Goal: Transaction & Acquisition: Purchase product/service

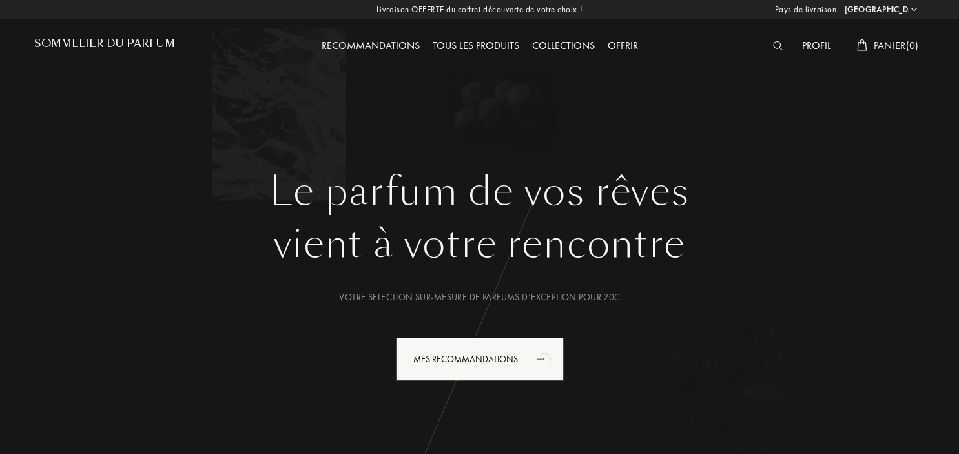
select select "FR"
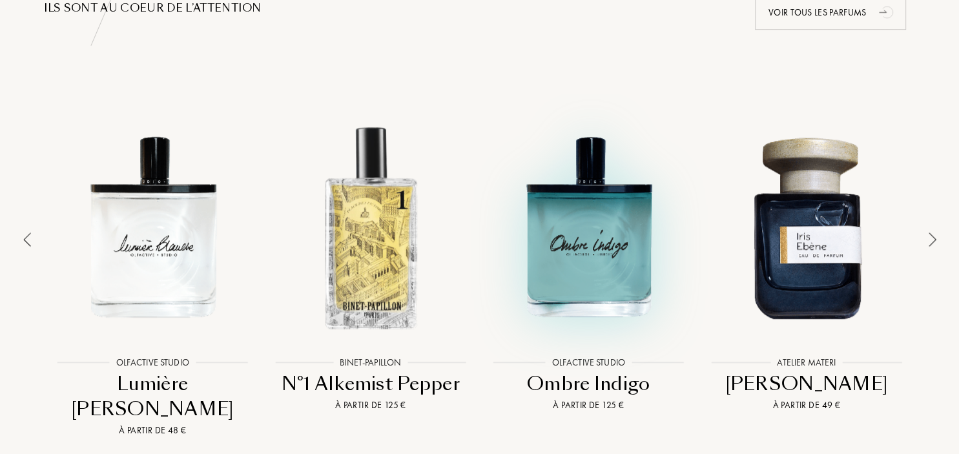
scroll to position [886, 0]
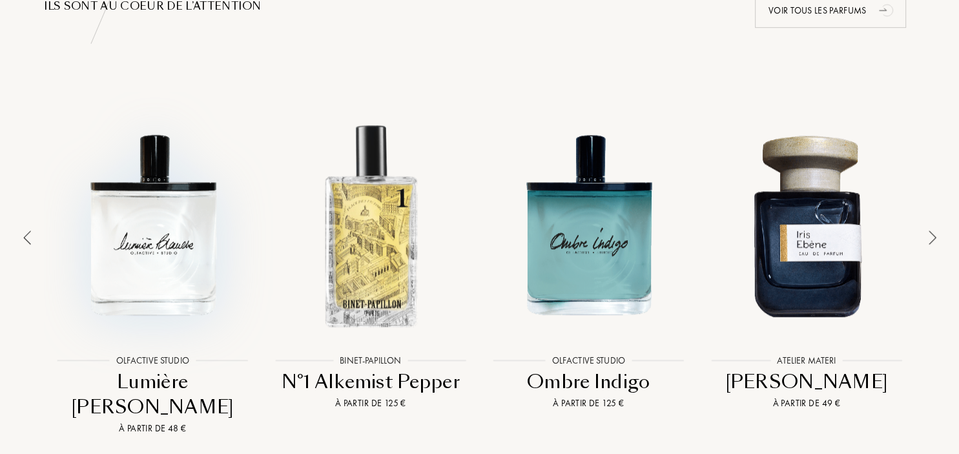
click at [143, 273] on div at bounding box center [153, 225] width 212 height 240
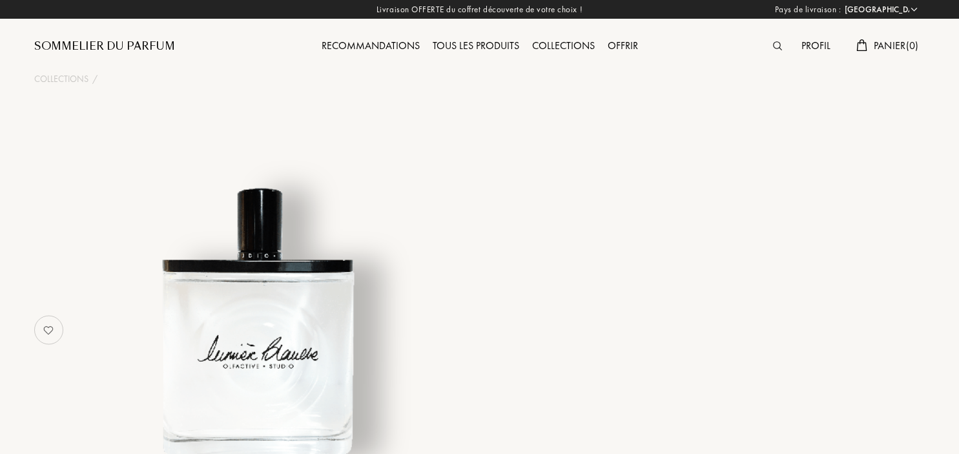
select select "FR"
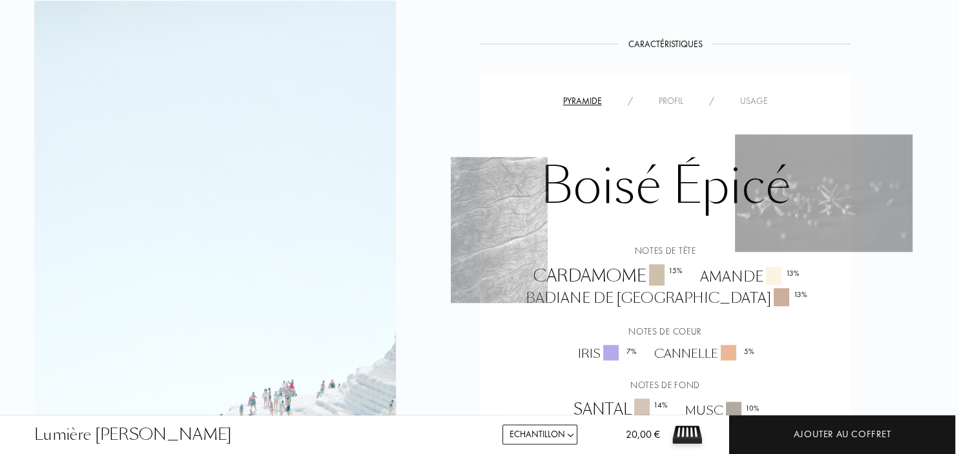
scroll to position [955, 0]
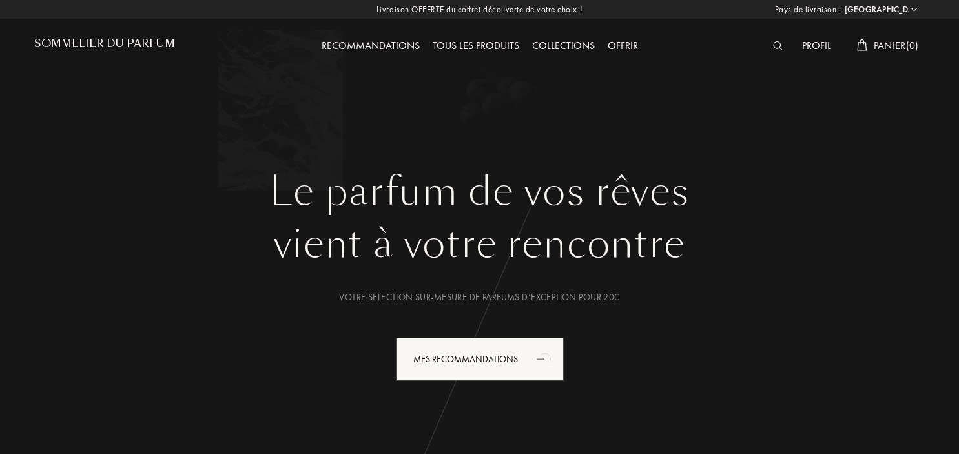
select select "FR"
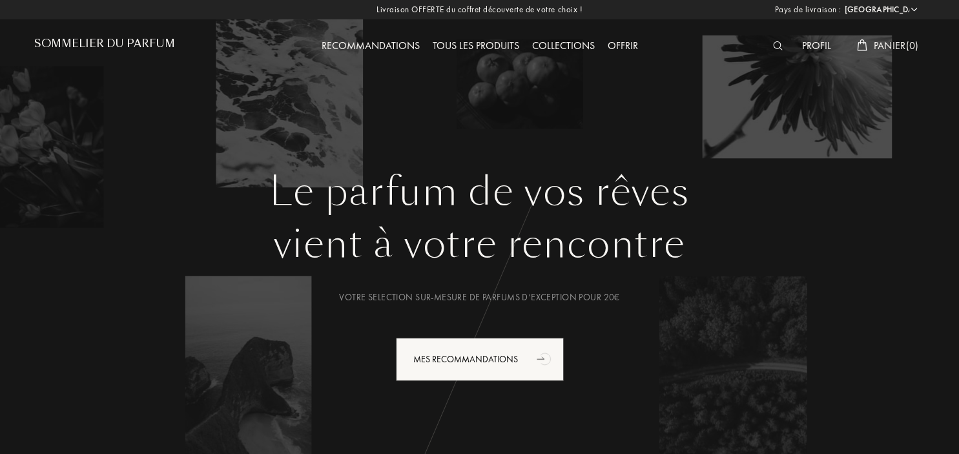
click at [810, 43] on div "Profil" at bounding box center [817, 46] width 42 height 17
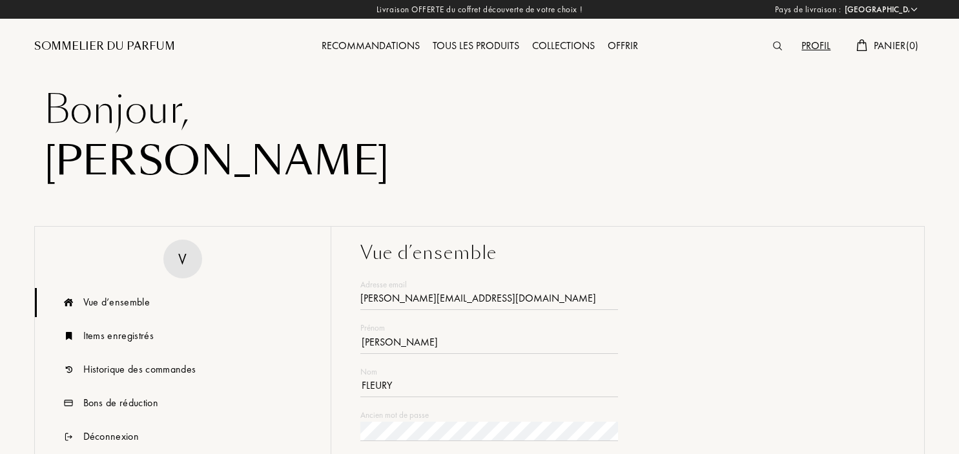
select select "FR"
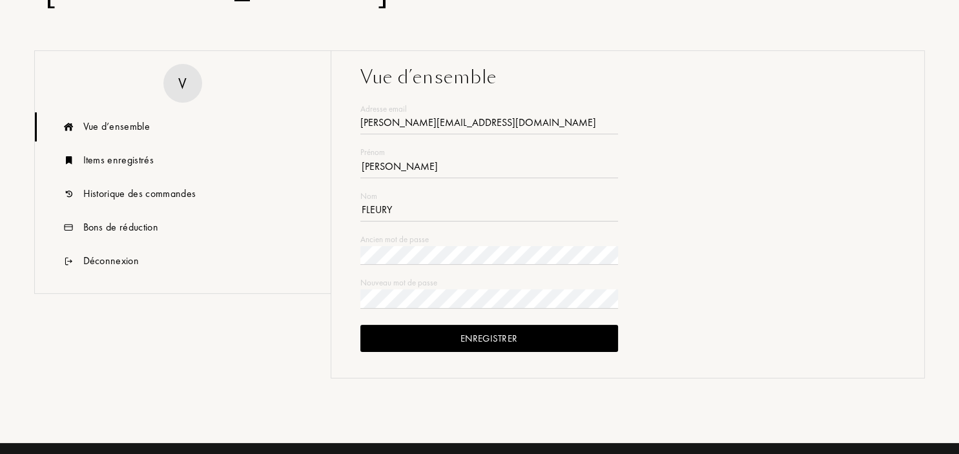
scroll to position [273, 0]
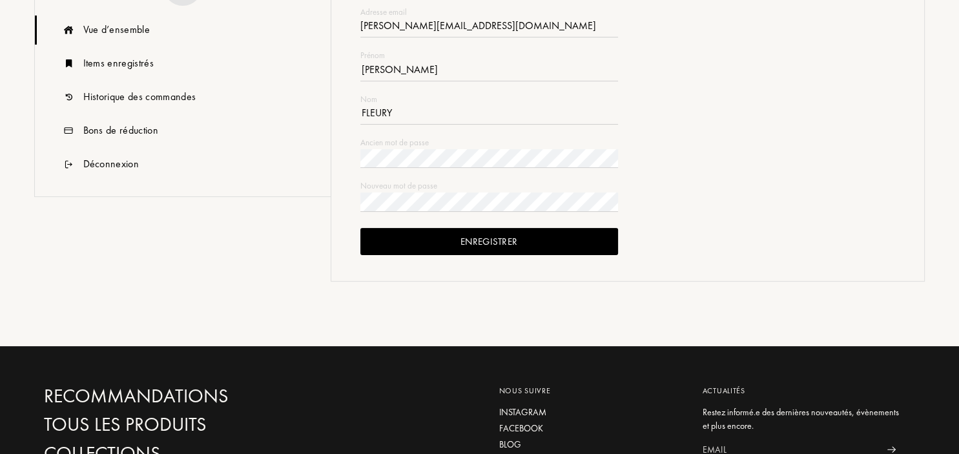
click at [509, 249] on div "Enregistrer" at bounding box center [489, 242] width 258 height 28
click at [105, 97] on div "Historique des commandes" at bounding box center [139, 97] width 113 height 16
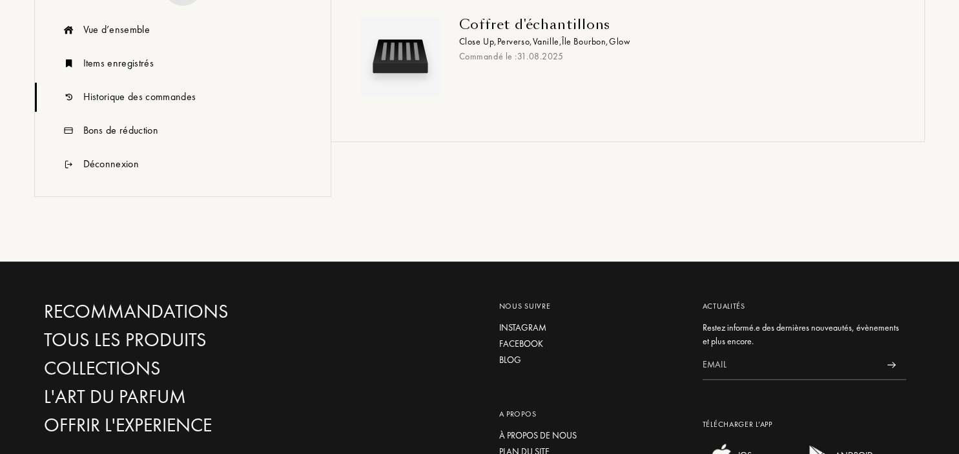
scroll to position [0, 0]
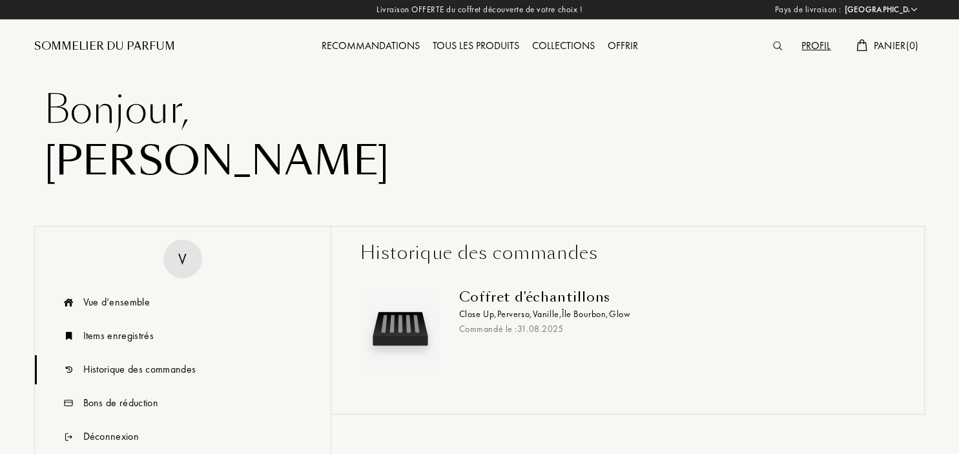
click at [388, 41] on div "Recommandations" at bounding box center [370, 46] width 111 height 17
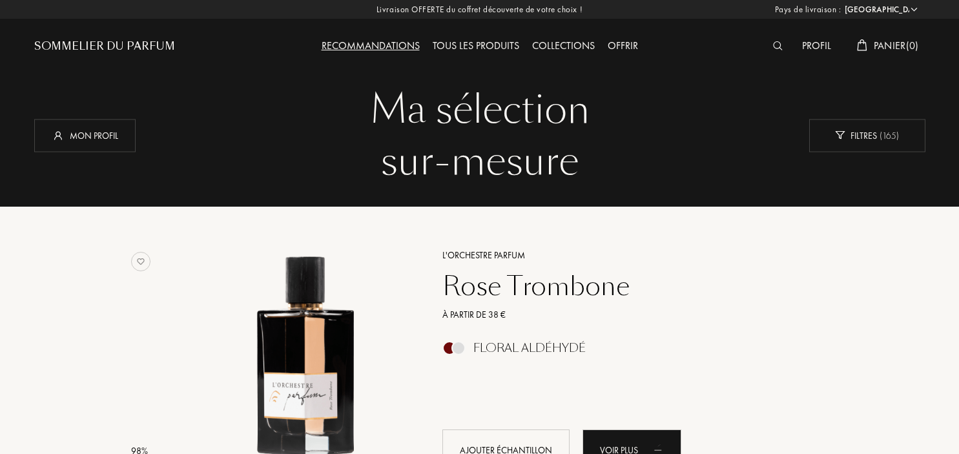
select select "FR"
click at [869, 139] on div "Filtres ( 165 )" at bounding box center [867, 135] width 116 height 33
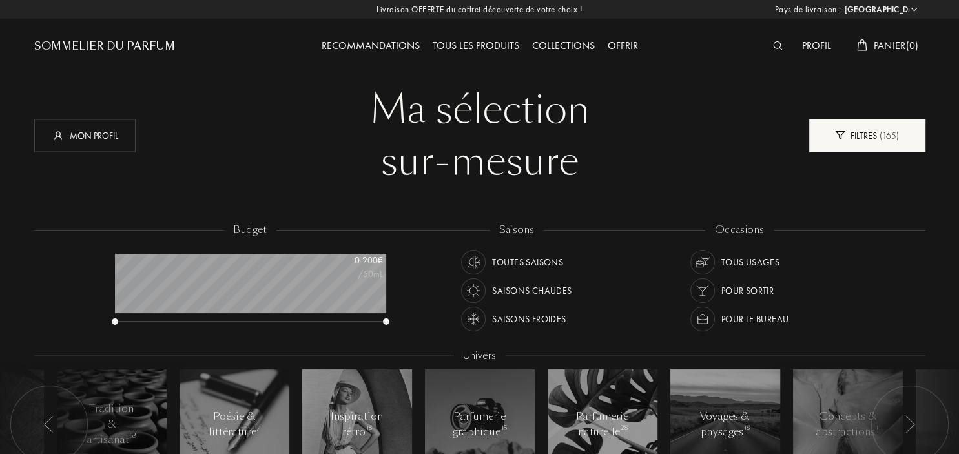
scroll to position [65, 271]
click at [853, 143] on div "Filtres ( 165 )" at bounding box center [867, 135] width 116 height 33
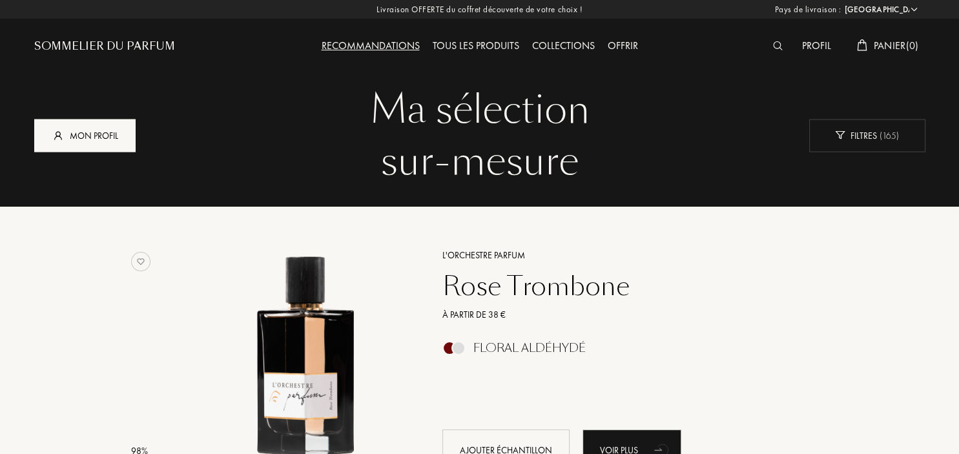
click at [79, 146] on div "Mon profil" at bounding box center [84, 135] width 101 height 33
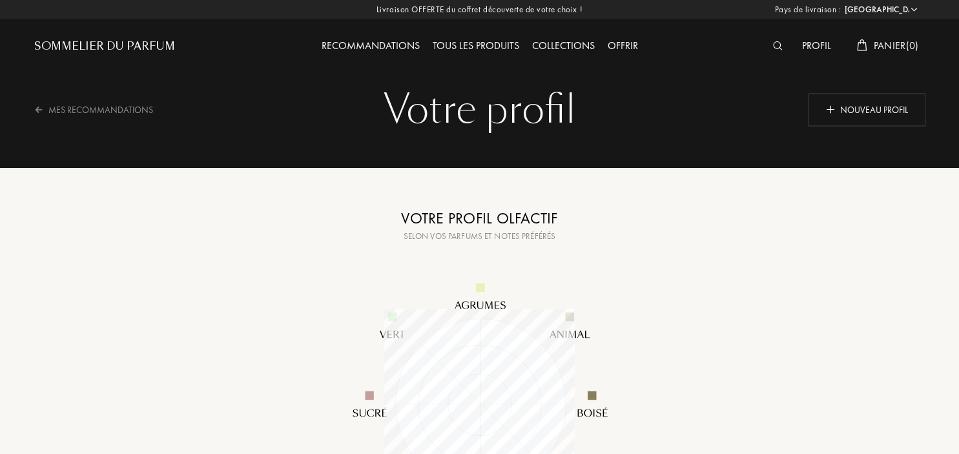
select select "FR"
click at [874, 115] on div "Nouveau profil" at bounding box center [867, 109] width 117 height 33
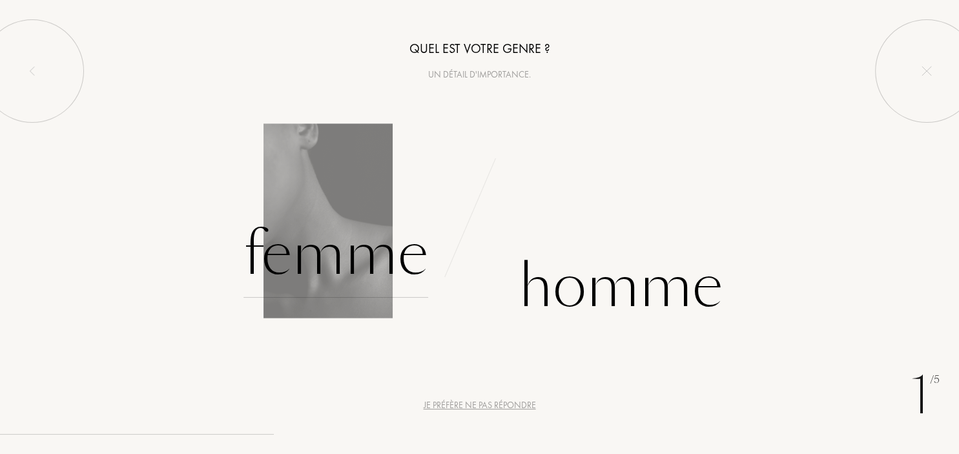
click at [371, 273] on div "Femme" at bounding box center [336, 254] width 185 height 87
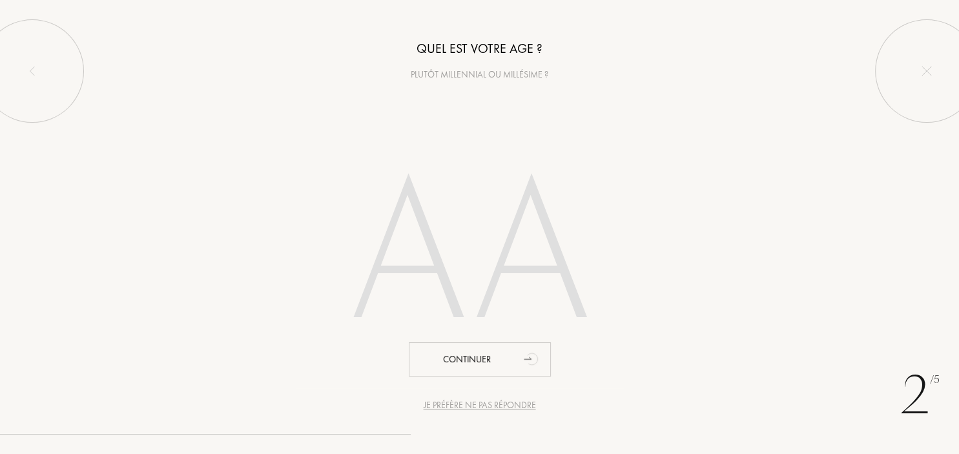
click at [456, 307] on input "number" at bounding box center [480, 258] width 368 height 262
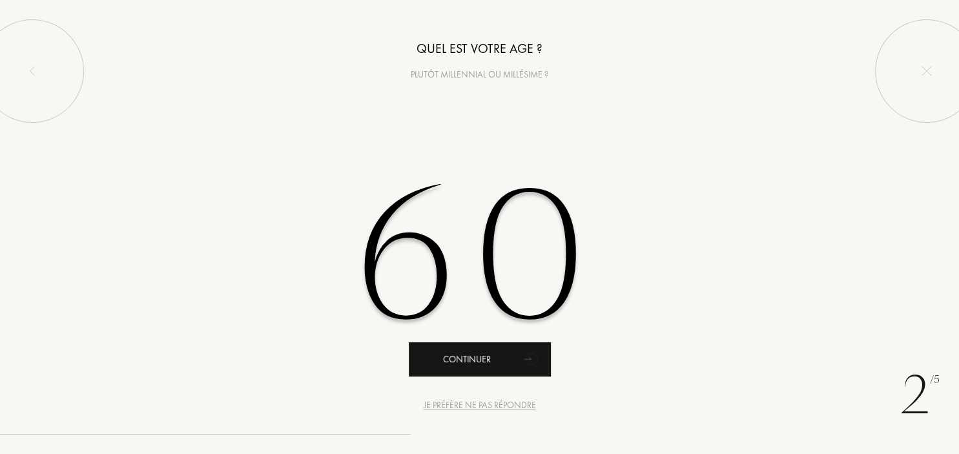
type input "60"
click at [508, 372] on div "Continuer" at bounding box center [480, 359] width 142 height 34
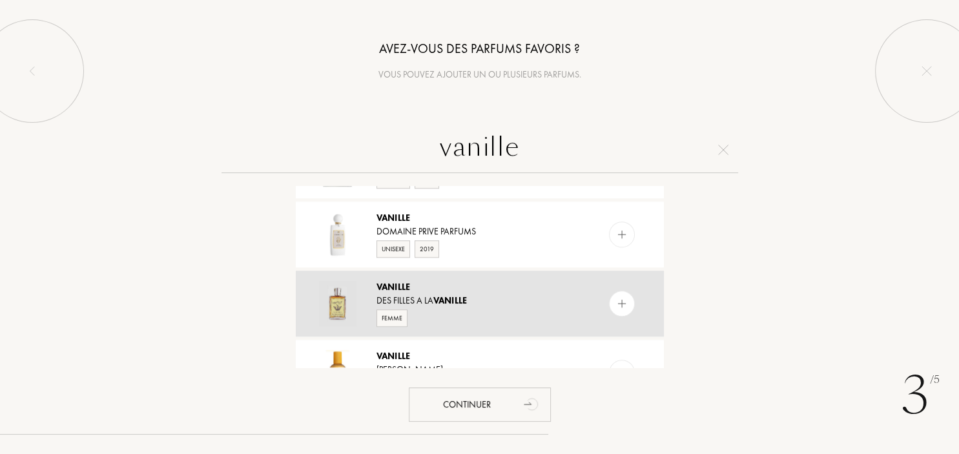
scroll to position [967, 0]
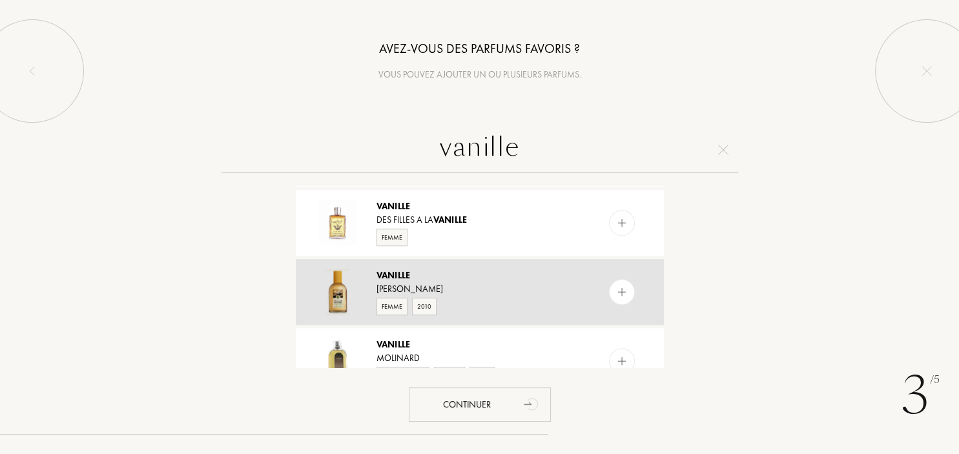
type input "vanille"
click at [628, 290] on div at bounding box center [622, 292] width 26 height 26
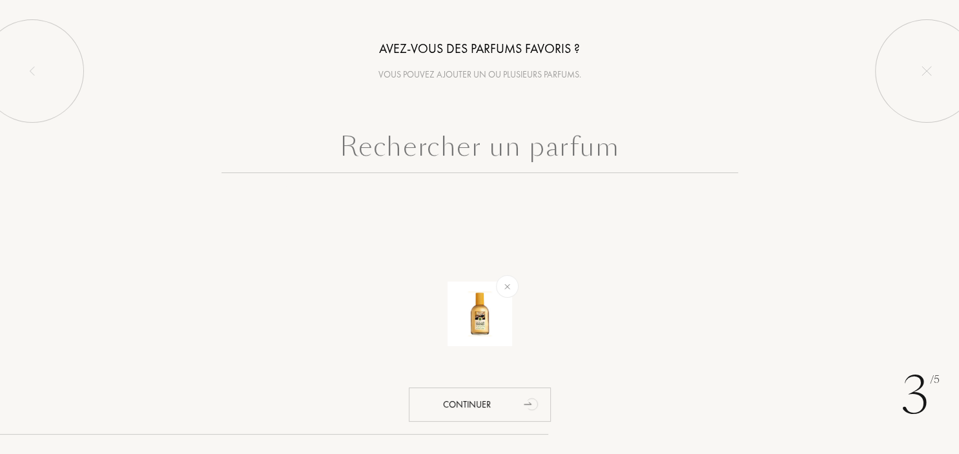
click at [481, 148] on input "text" at bounding box center [480, 150] width 517 height 47
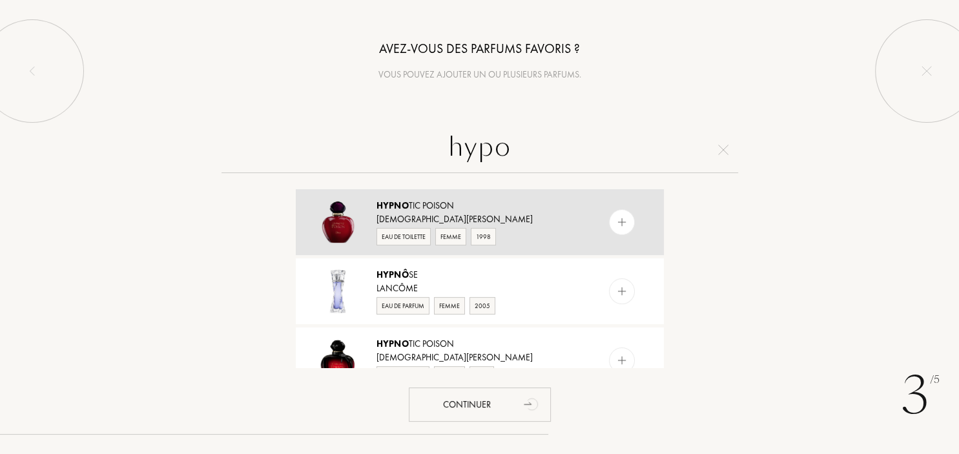
type input "hypo"
click at [630, 217] on div at bounding box center [622, 222] width 26 height 26
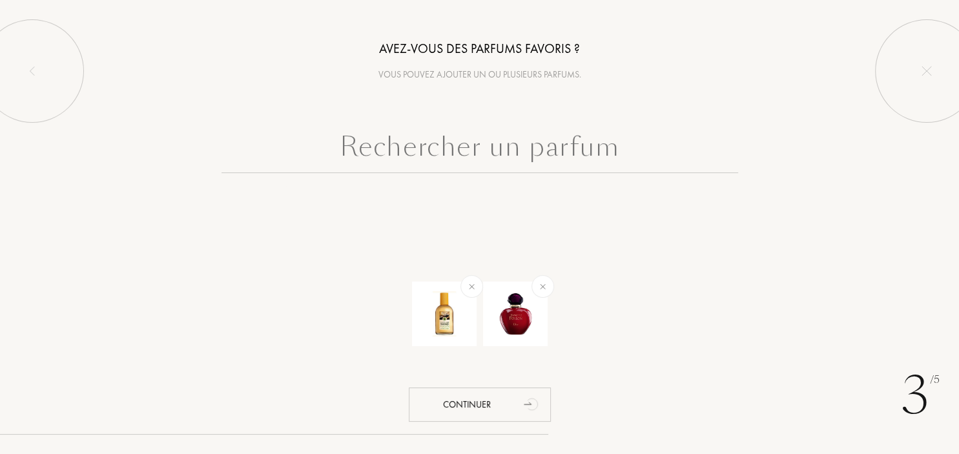
click at [484, 151] on input "text" at bounding box center [480, 150] width 517 height 47
type input "e"
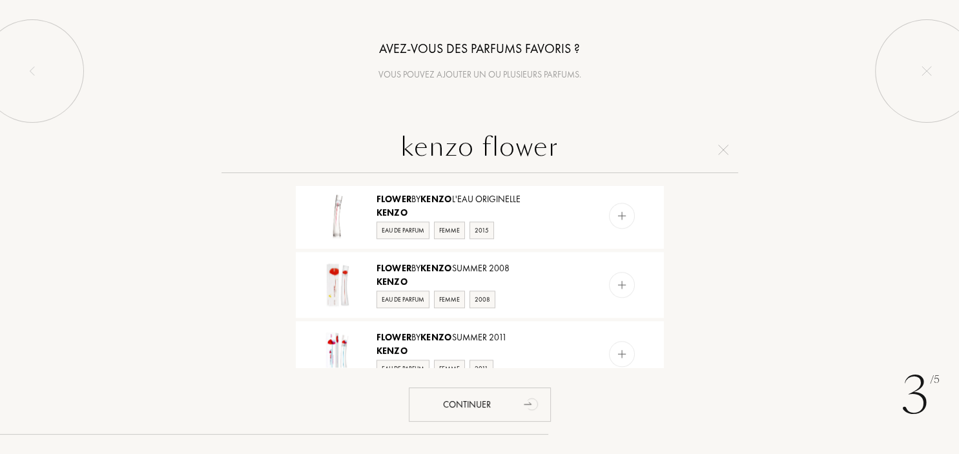
scroll to position [1196, 0]
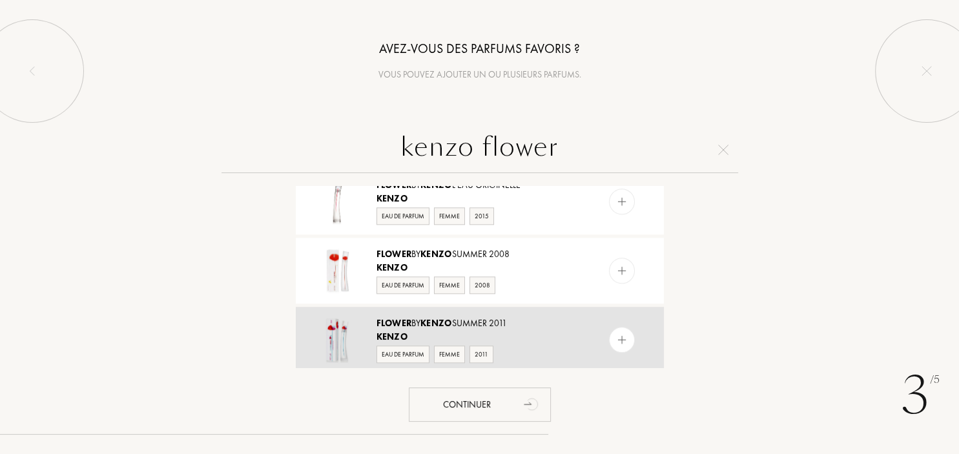
type input "kenzo flower"
click at [623, 337] on img at bounding box center [622, 340] width 12 height 12
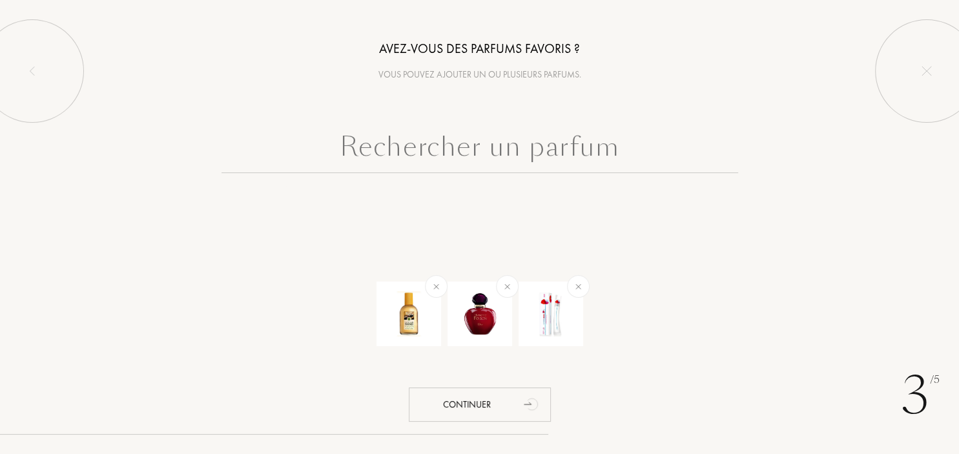
scroll to position [0, 0]
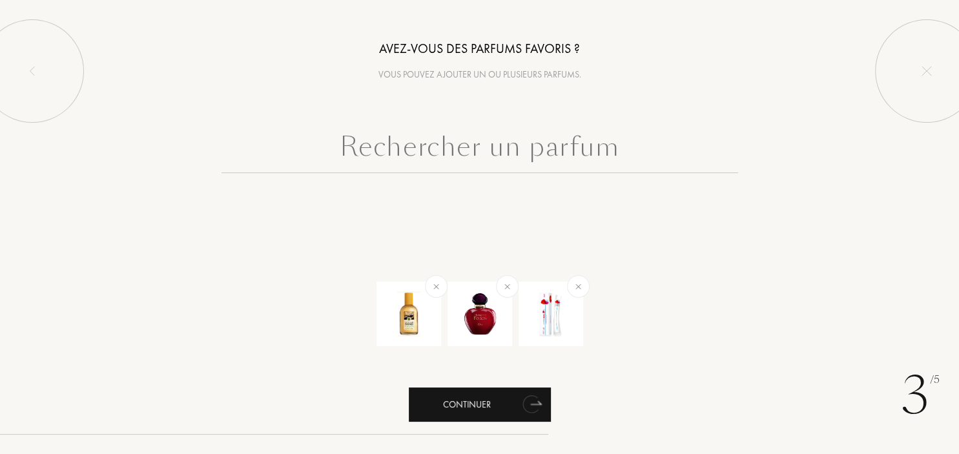
click at [502, 407] on div "Continuer" at bounding box center [480, 405] width 142 height 34
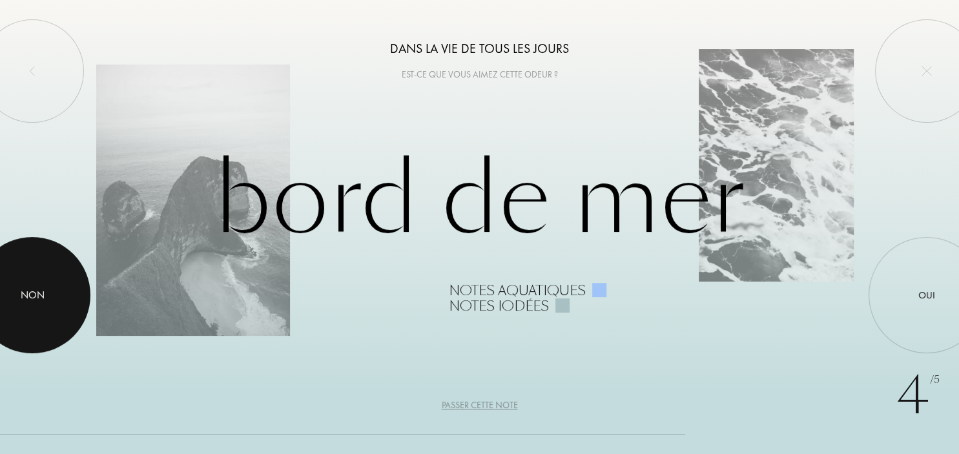
click at [37, 291] on div "Non" at bounding box center [33, 295] width 24 height 16
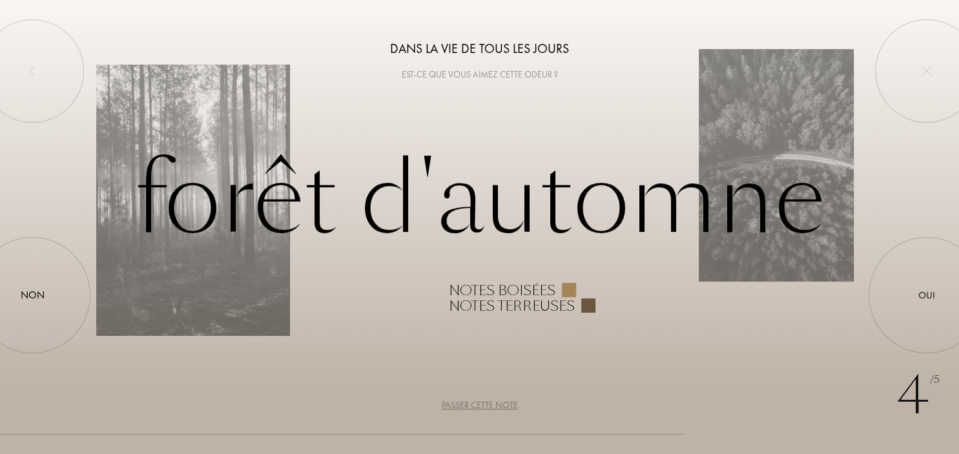
click at [457, 402] on div "Passer cette note" at bounding box center [480, 406] width 76 height 14
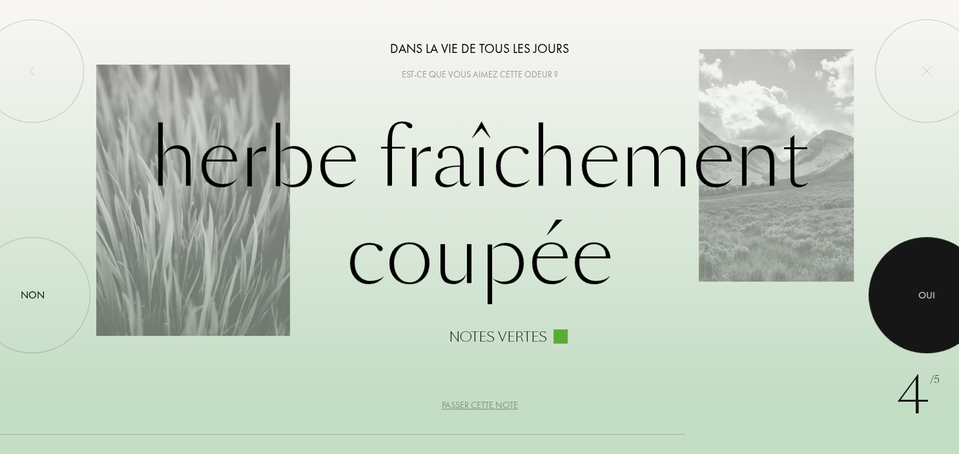
click at [931, 293] on div "Oui" at bounding box center [927, 295] width 17 height 15
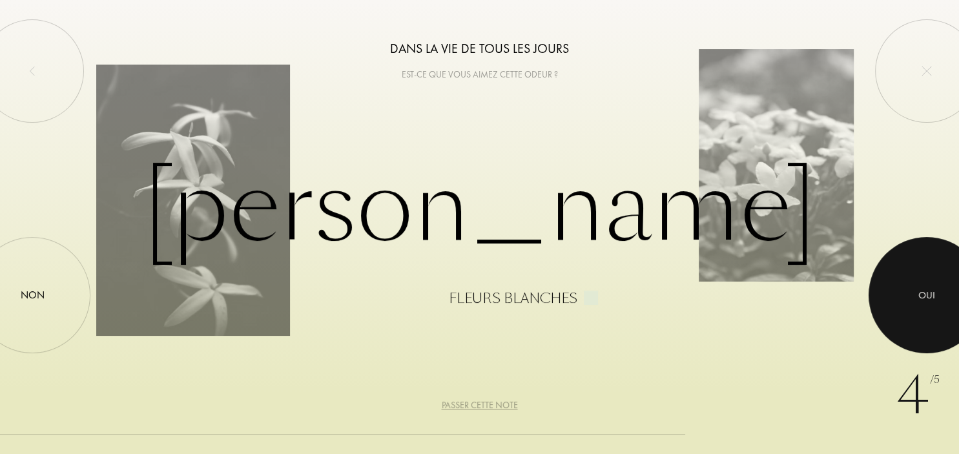
click at [933, 292] on div "Oui" at bounding box center [927, 295] width 17 height 15
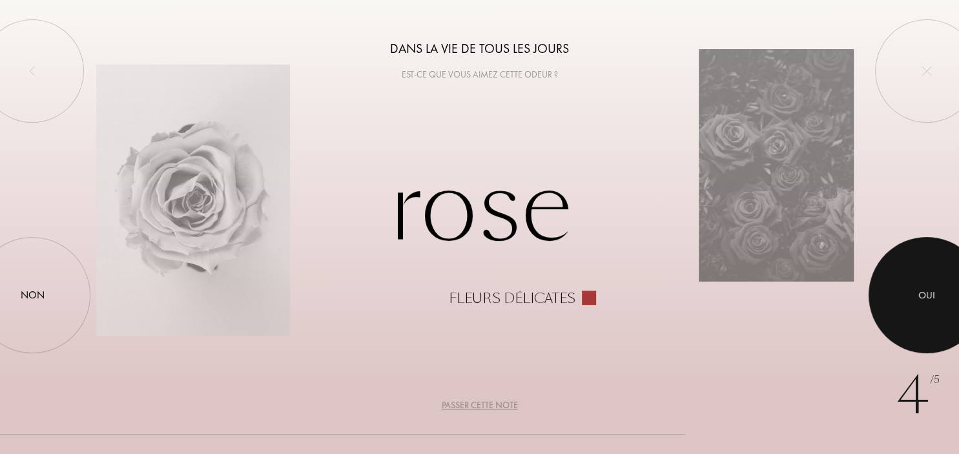
click at [933, 292] on div "Oui" at bounding box center [927, 295] width 17 height 15
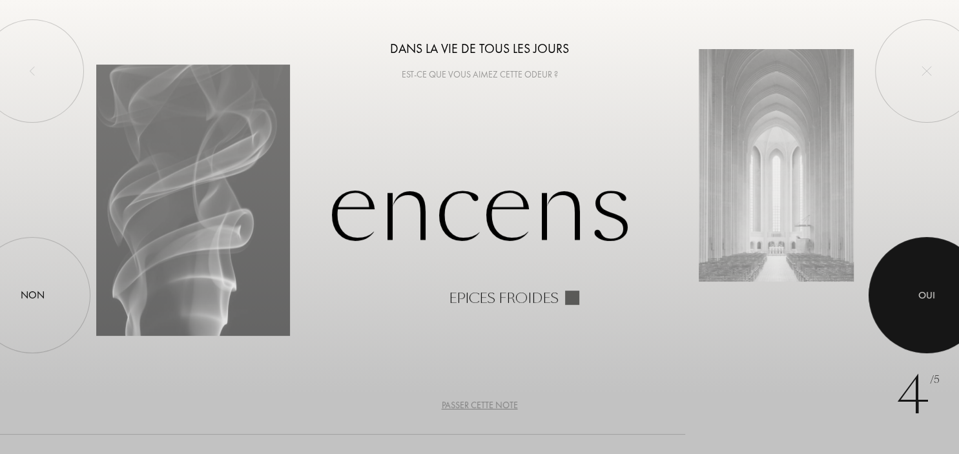
click at [924, 295] on div "Oui" at bounding box center [927, 295] width 17 height 15
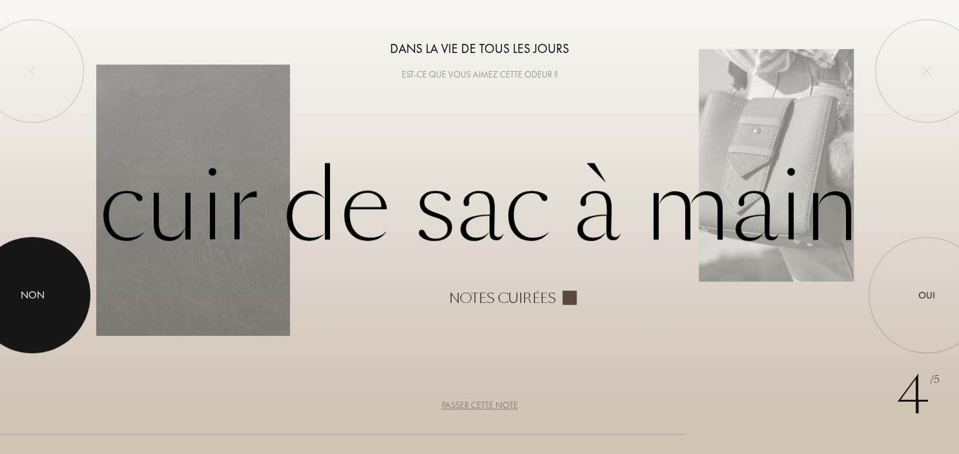
click at [28, 287] on div at bounding box center [32, 295] width 116 height 116
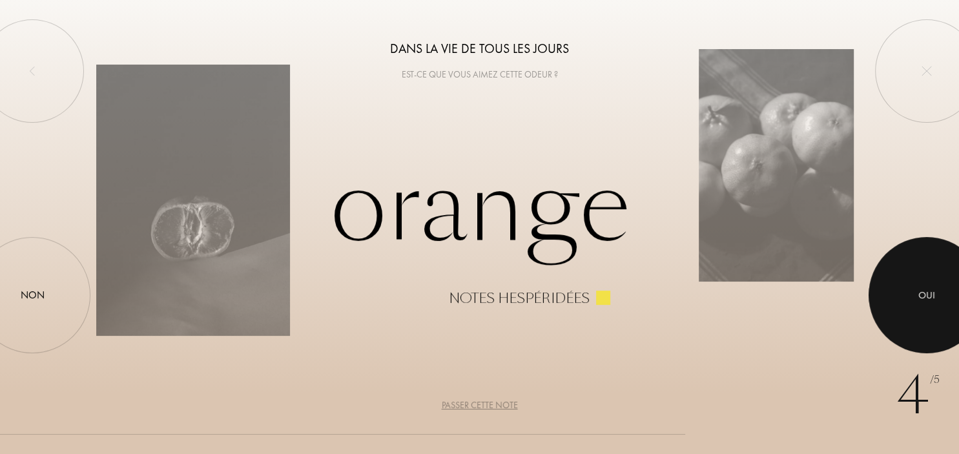
click at [924, 298] on div "Oui" at bounding box center [927, 295] width 17 height 15
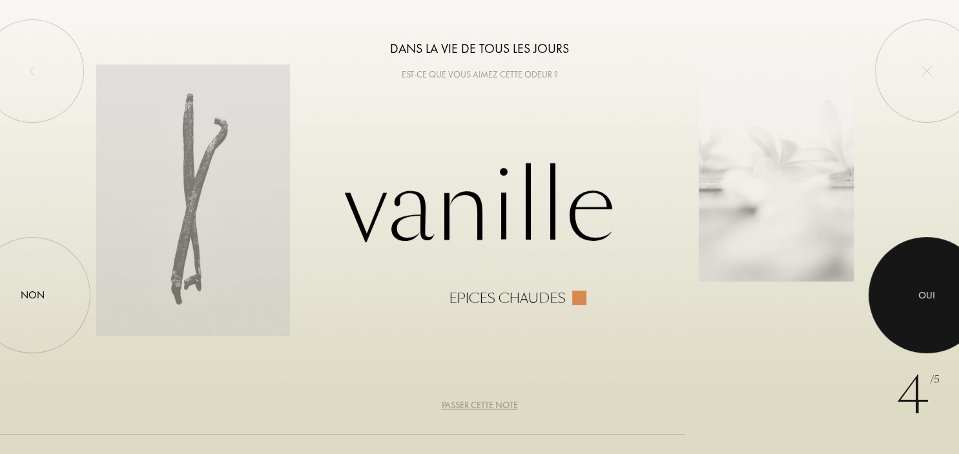
click at [937, 297] on div at bounding box center [927, 295] width 116 height 116
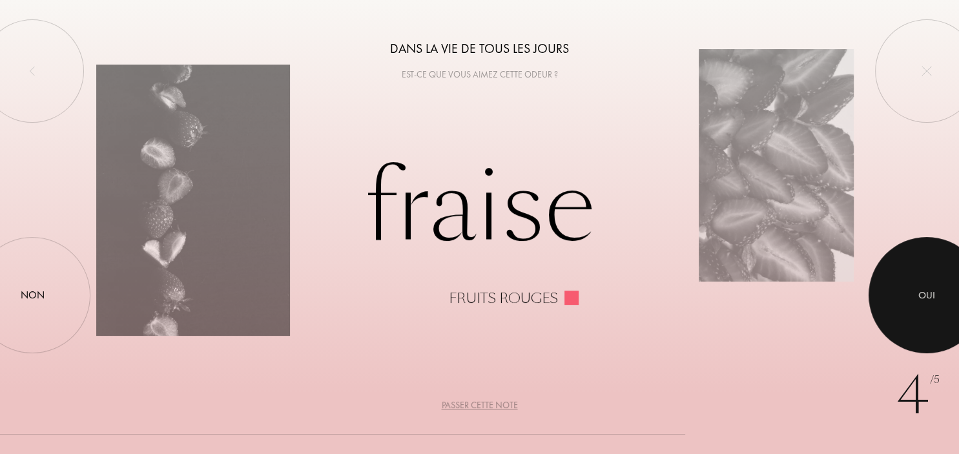
click at [937, 297] on div at bounding box center [927, 295] width 116 height 116
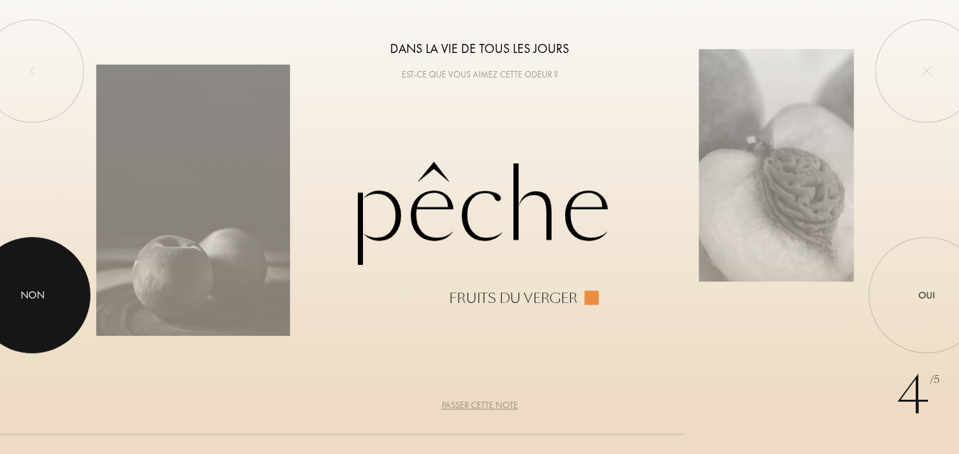
click at [34, 307] on div at bounding box center [32, 295] width 116 height 116
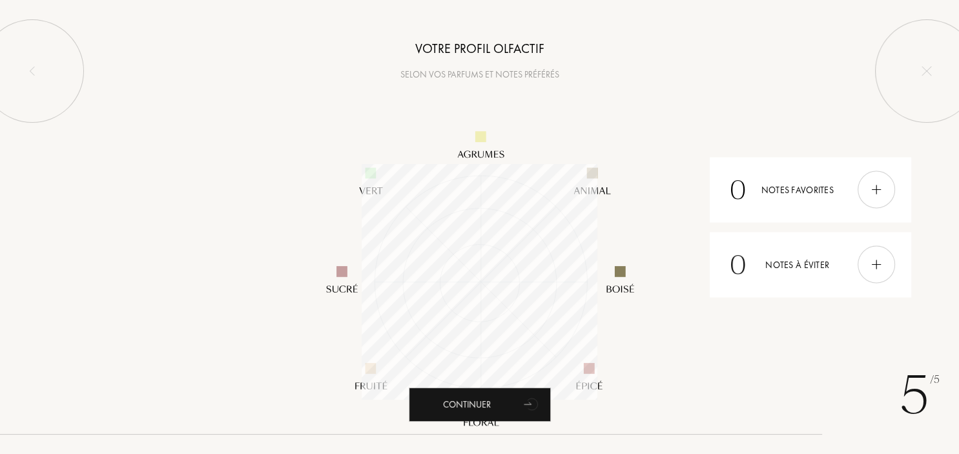
scroll to position [236, 236]
click at [520, 407] on icon "animation" at bounding box center [532, 404] width 26 height 26
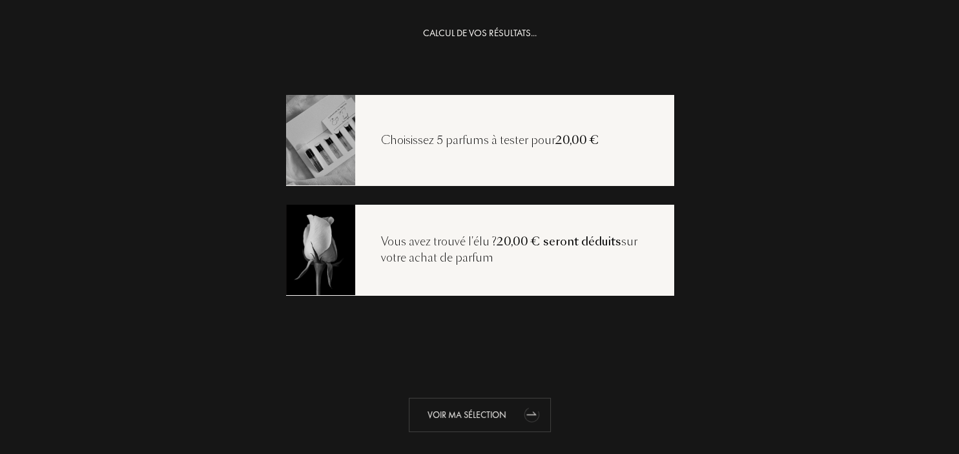
click at [523, 413] on icon "animation" at bounding box center [532, 414] width 26 height 26
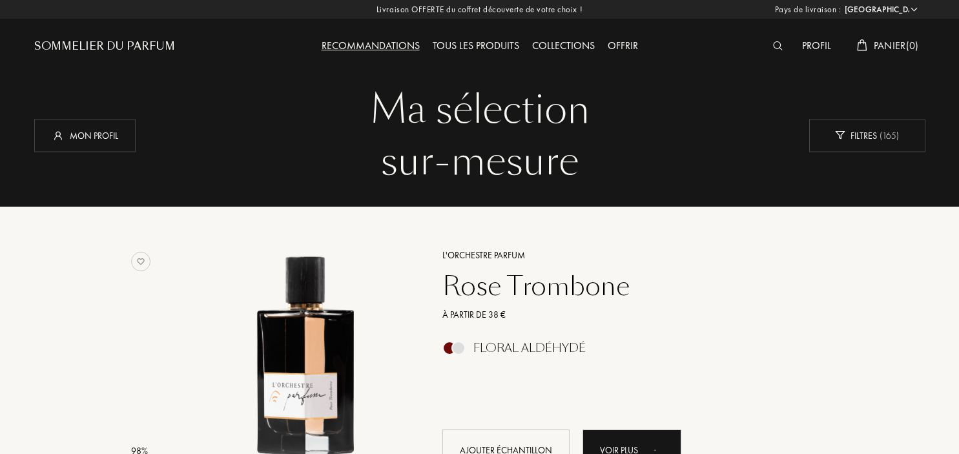
select select "FR"
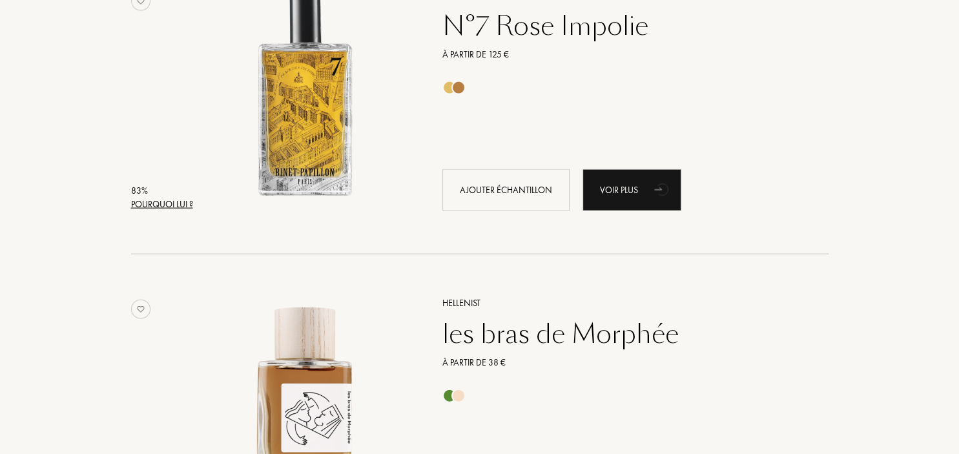
scroll to position [2729, 0]
click at [152, 206] on div "Pourquoi lui ?" at bounding box center [162, 204] width 62 height 14
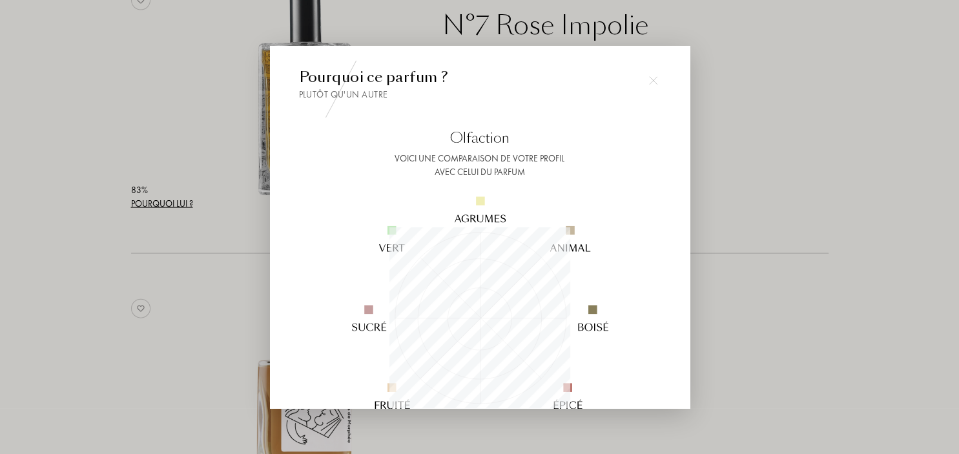
scroll to position [181, 181]
click at [656, 86] on div at bounding box center [654, 80] width 26 height 26
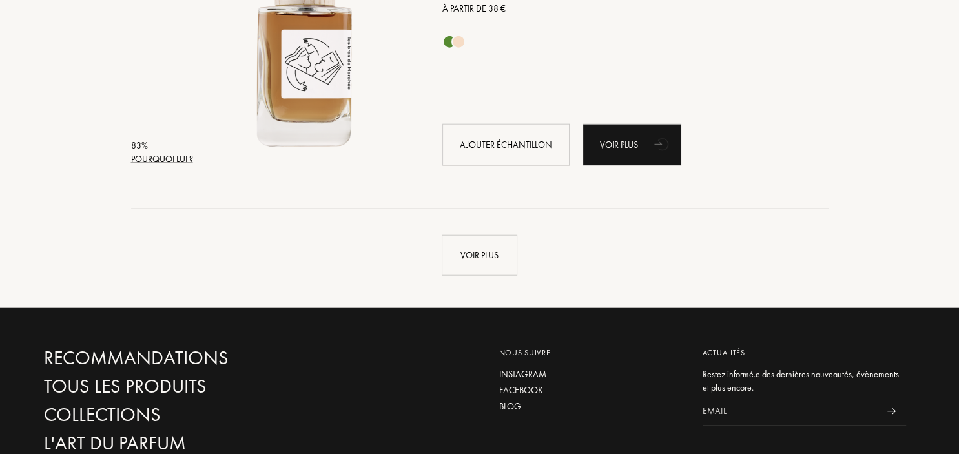
scroll to position [3206, 0]
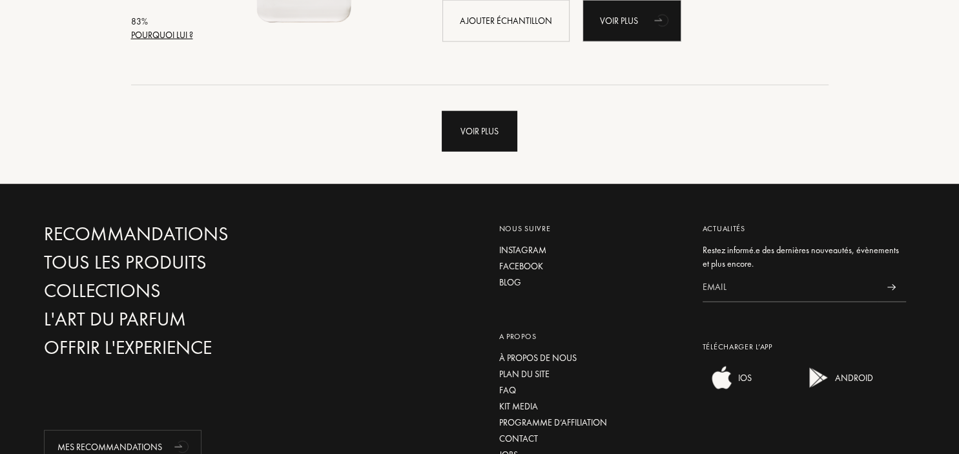
click at [490, 139] on div "Voir plus" at bounding box center [480, 131] width 76 height 41
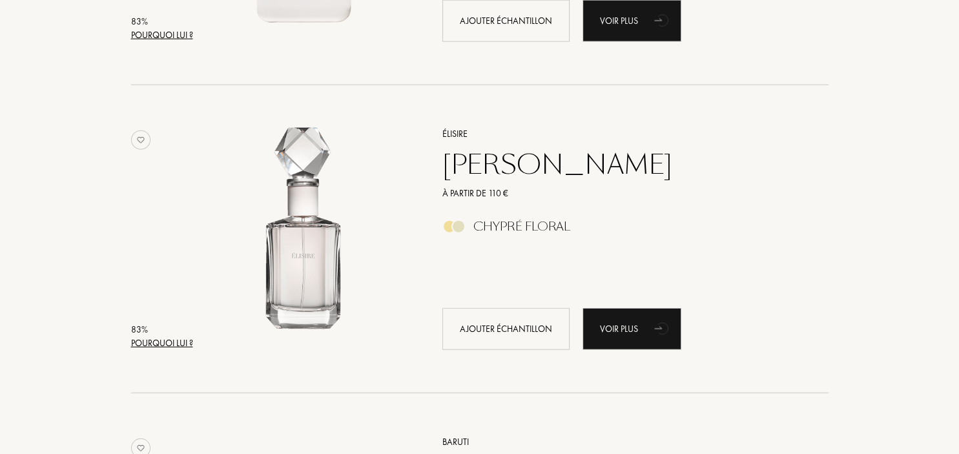
click at [180, 343] on div "Pourquoi lui ?" at bounding box center [162, 344] width 62 height 14
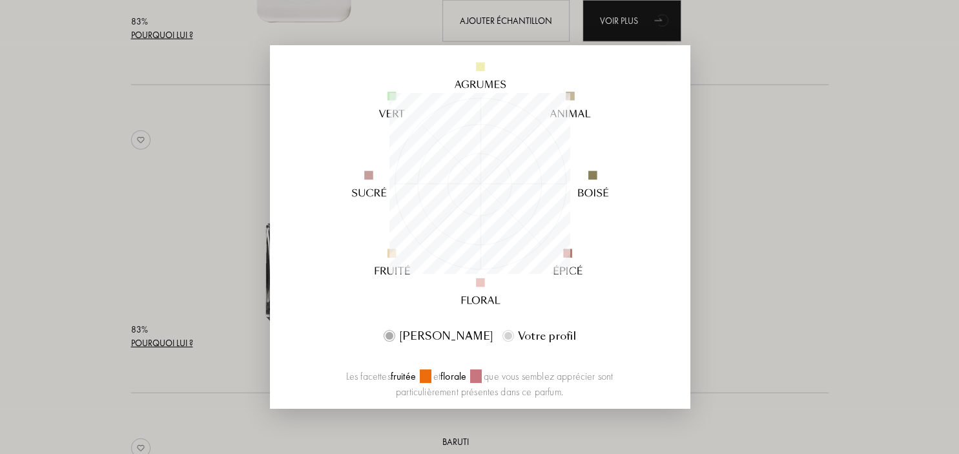
scroll to position [161, 0]
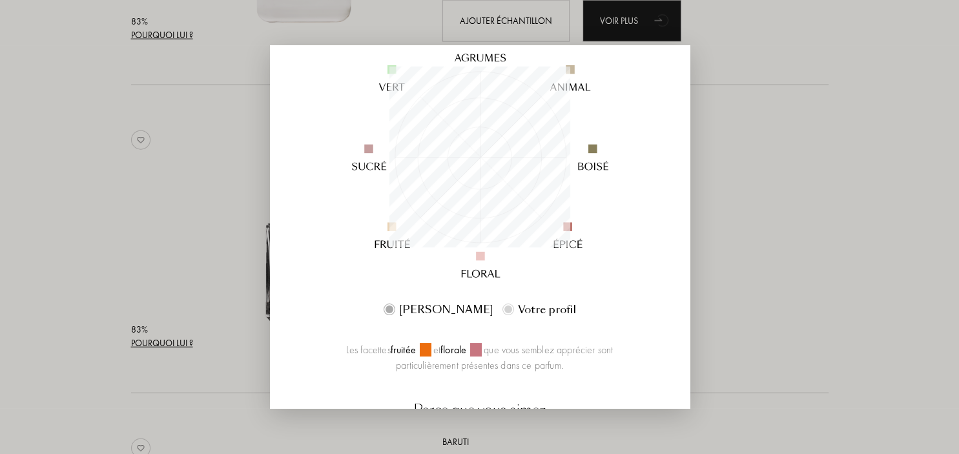
click at [833, 252] on div at bounding box center [479, 227] width 959 height 454
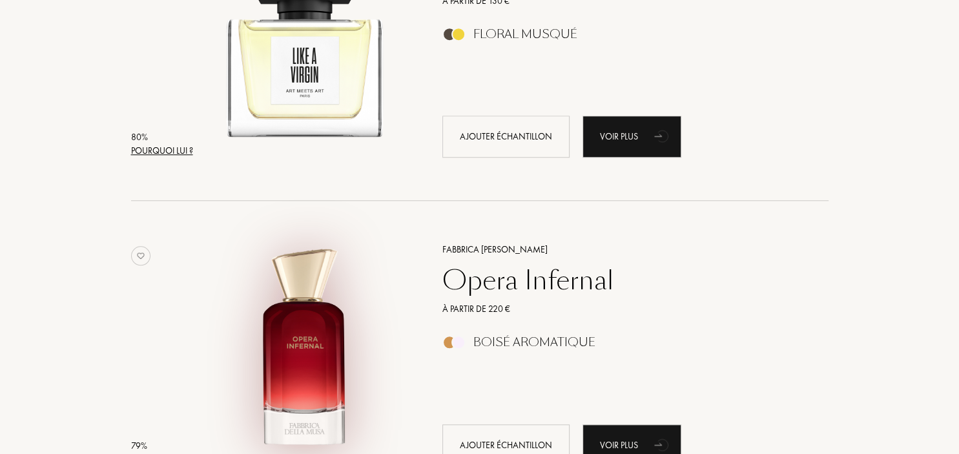
scroll to position [6139, 0]
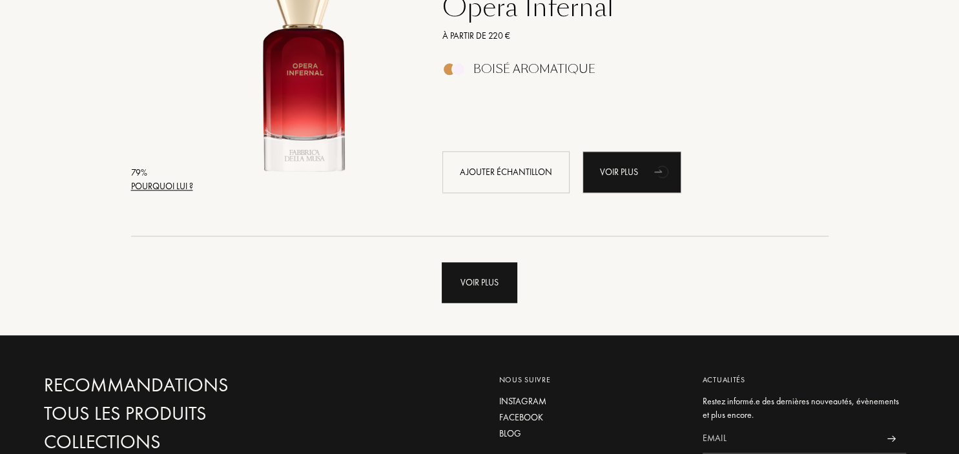
click at [497, 286] on div "Voir plus" at bounding box center [480, 282] width 76 height 41
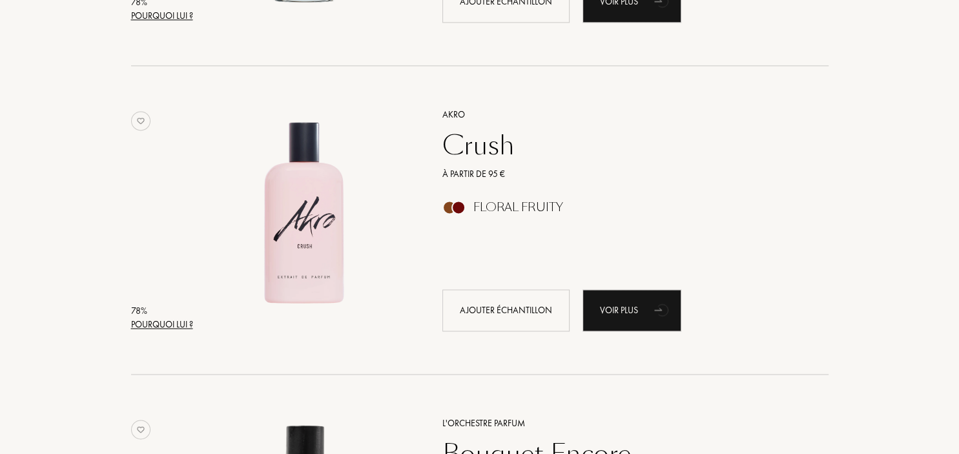
scroll to position [6684, 0]
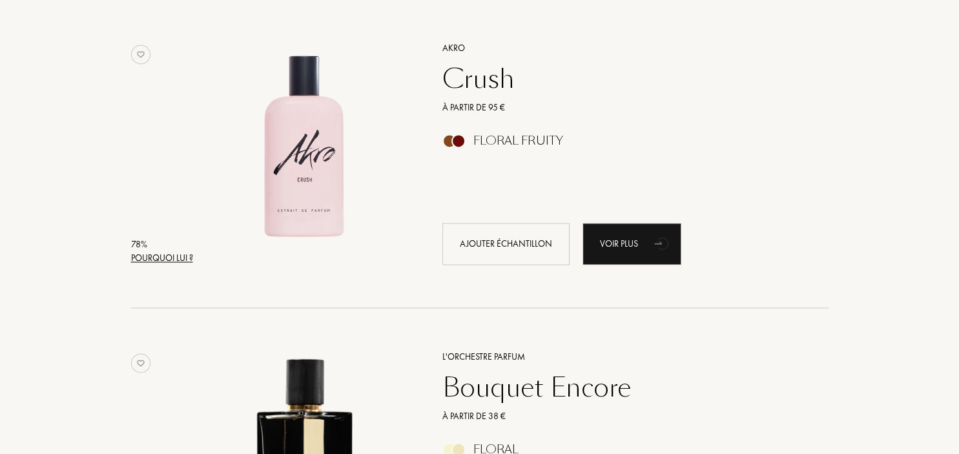
click at [181, 257] on div "Pourquoi lui ?" at bounding box center [162, 258] width 62 height 14
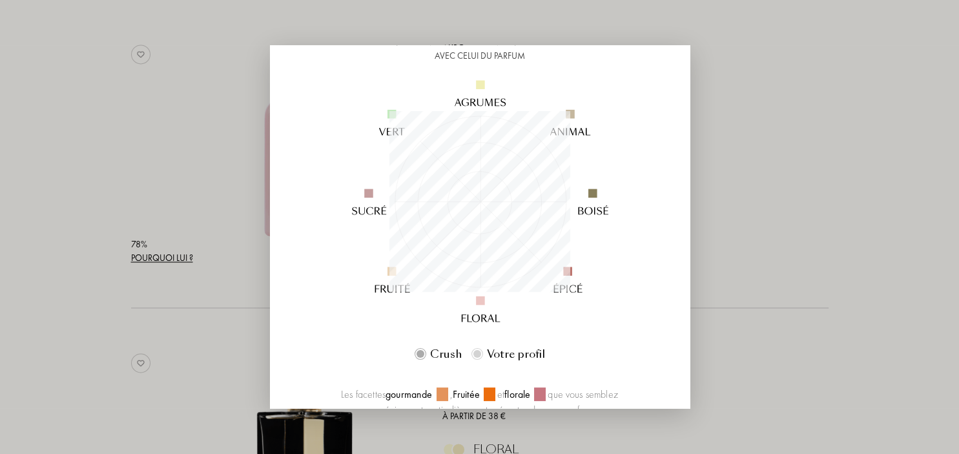
scroll to position [242, 0]
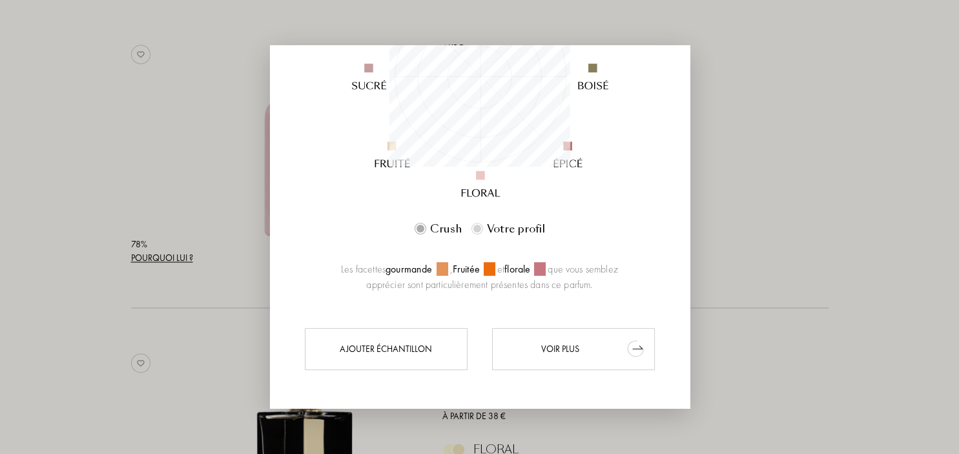
click at [572, 349] on div "Voir plus" at bounding box center [573, 349] width 163 height 42
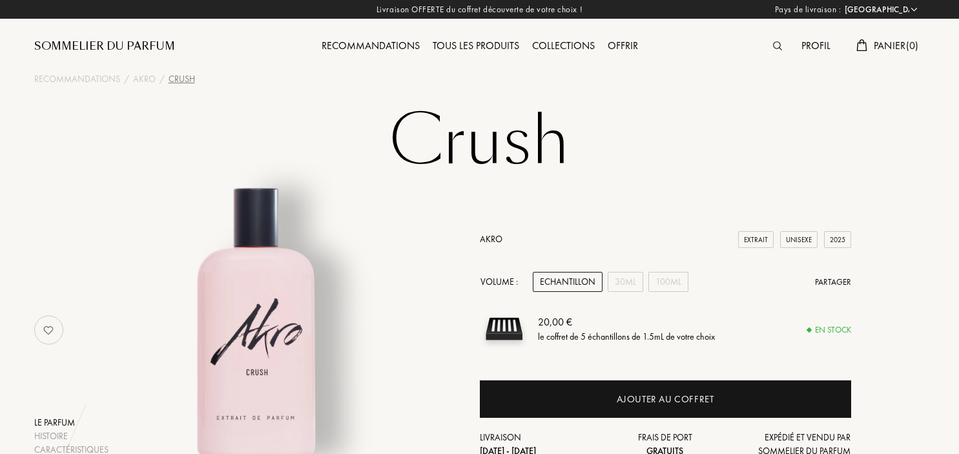
select select "FR"
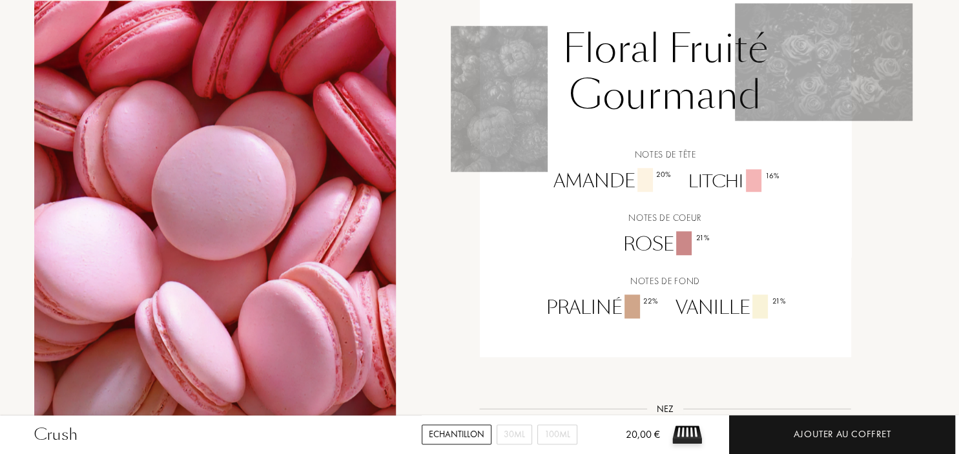
scroll to position [1091, 0]
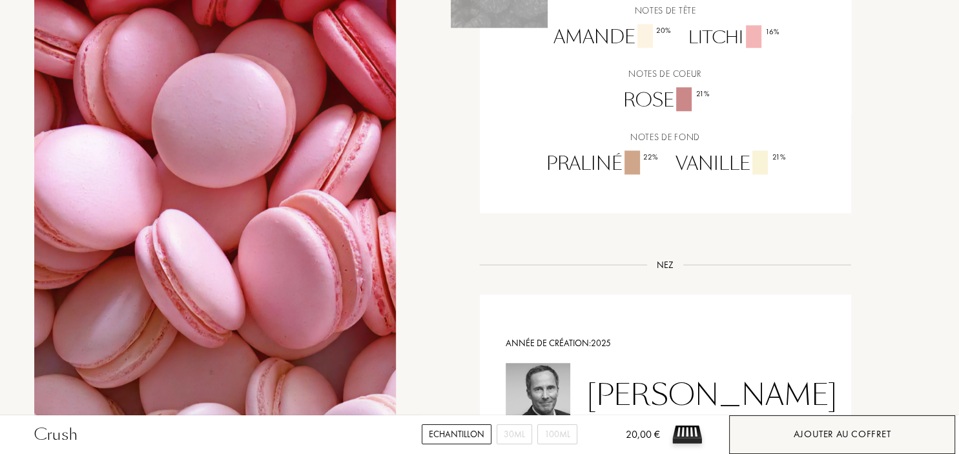
click at [852, 440] on div "Ajouter au coffret" at bounding box center [843, 434] width 98 height 15
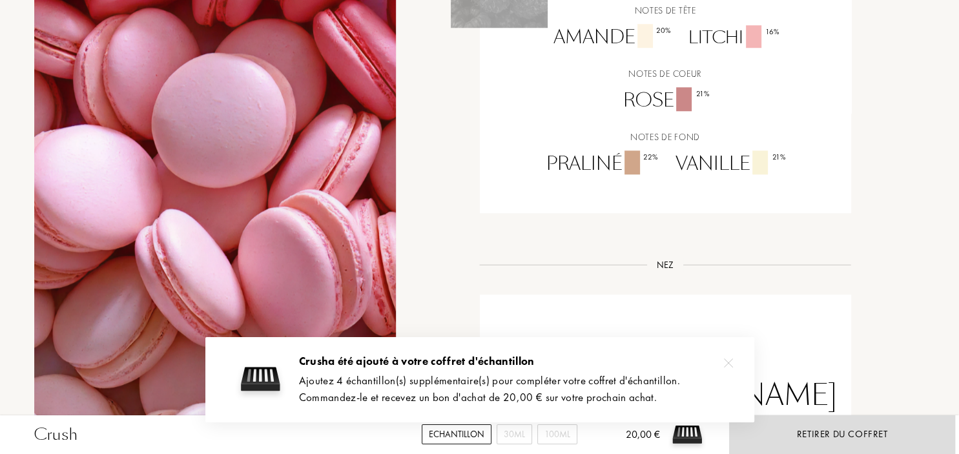
click at [733, 366] on div at bounding box center [729, 363] width 26 height 26
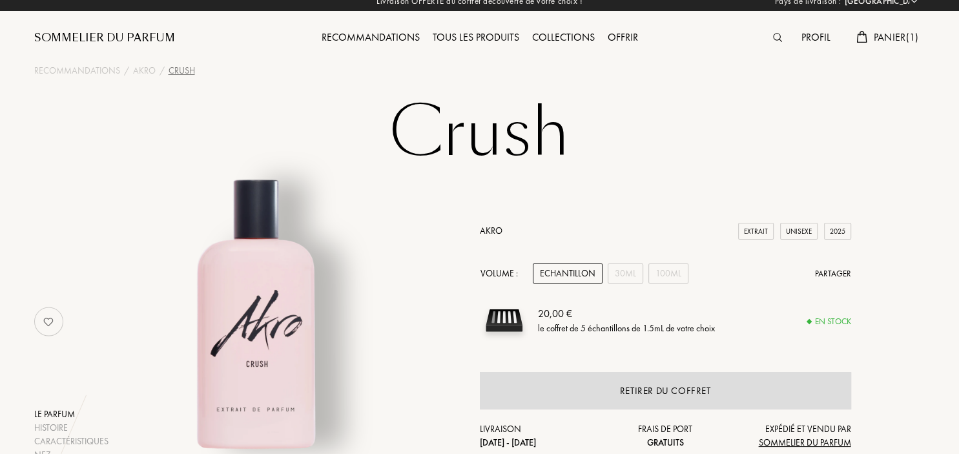
scroll to position [0, 0]
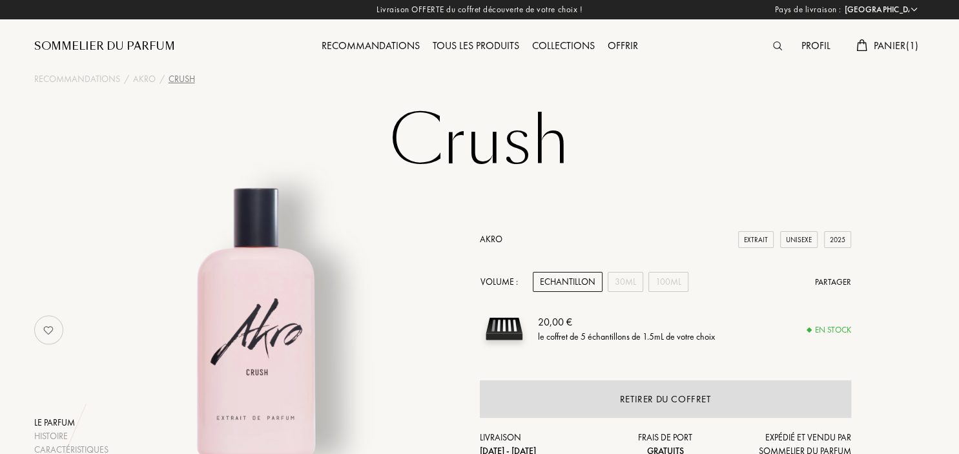
click at [899, 43] on span "Panier ( 1 )" at bounding box center [896, 46] width 45 height 14
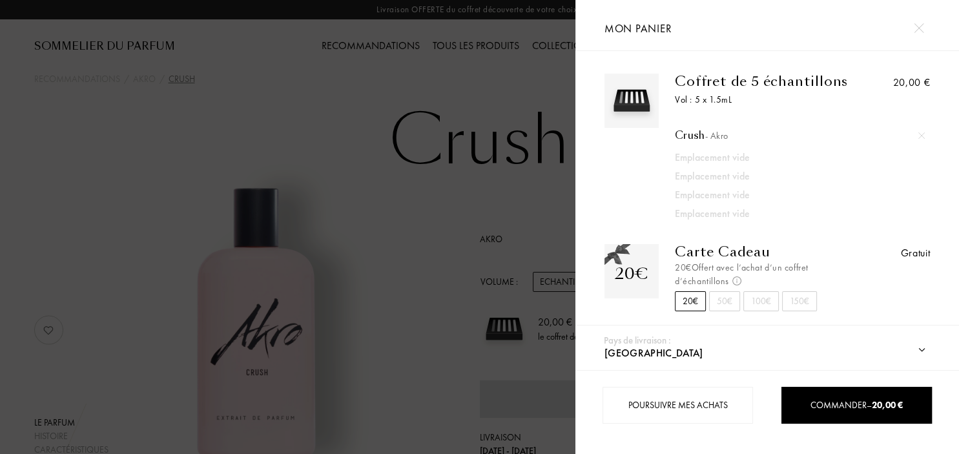
click at [924, 30] on div at bounding box center [919, 28] width 23 height 23
